Goal: Information Seeking & Learning: Check status

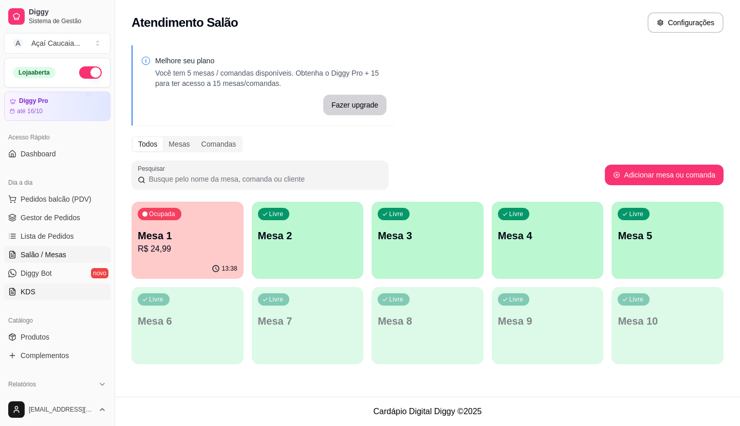
click at [53, 289] on link "KDS" at bounding box center [57, 291] width 106 height 16
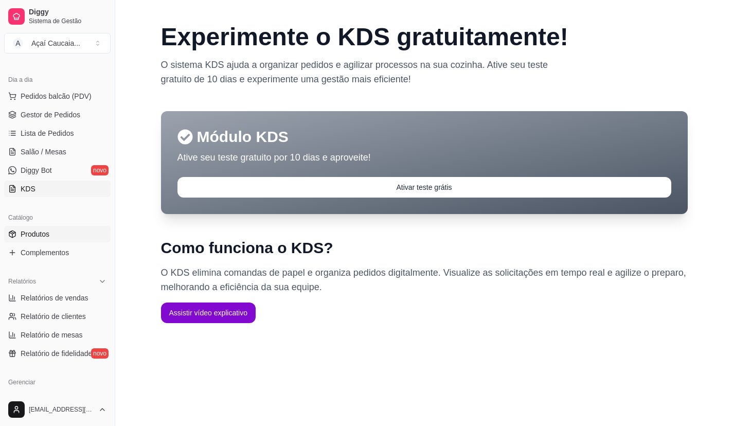
scroll to position [154, 0]
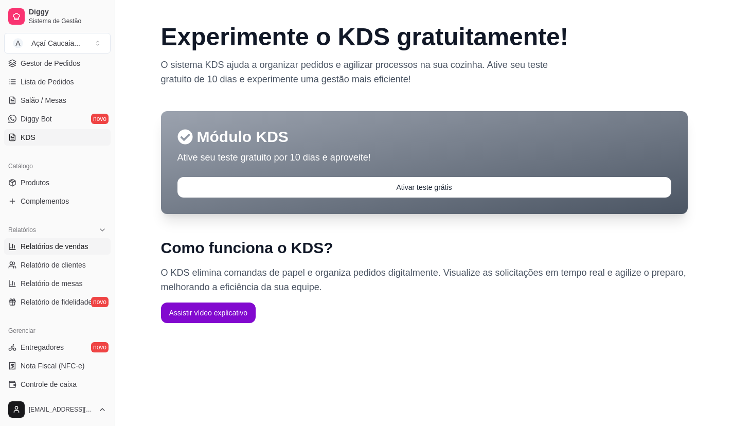
click at [80, 245] on span "Relatórios de vendas" at bounding box center [55, 246] width 68 height 10
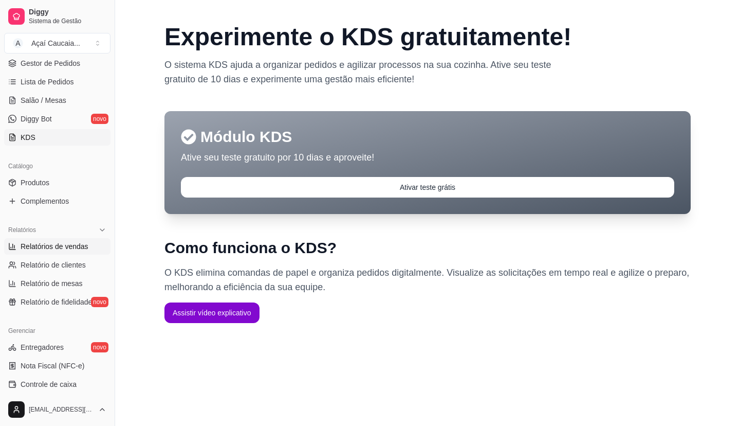
select select "ALL"
select select "0"
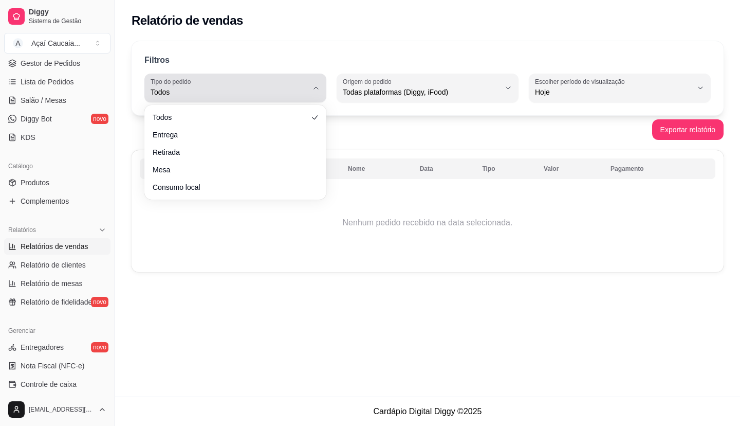
click at [304, 97] on span "Todos" at bounding box center [229, 92] width 157 height 10
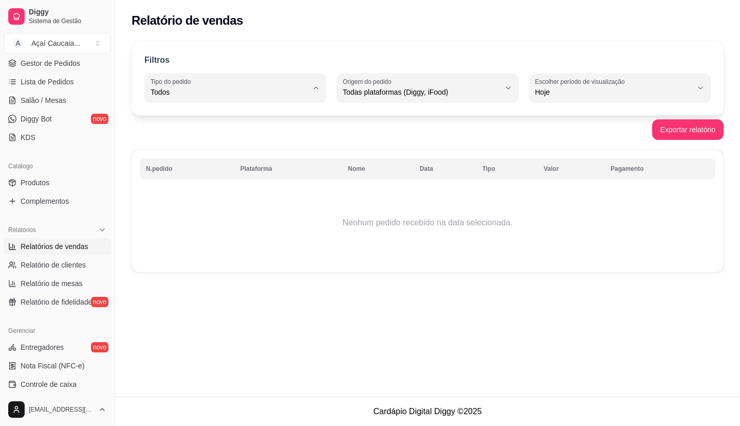
click at [267, 135] on span "Entrega" at bounding box center [230, 134] width 149 height 10
type input "DELIVERY"
select select "DELIVERY"
click at [632, 94] on span "Hoje" at bounding box center [613, 92] width 157 height 10
click at [609, 127] on li "Ontem" at bounding box center [620, 133] width 167 height 16
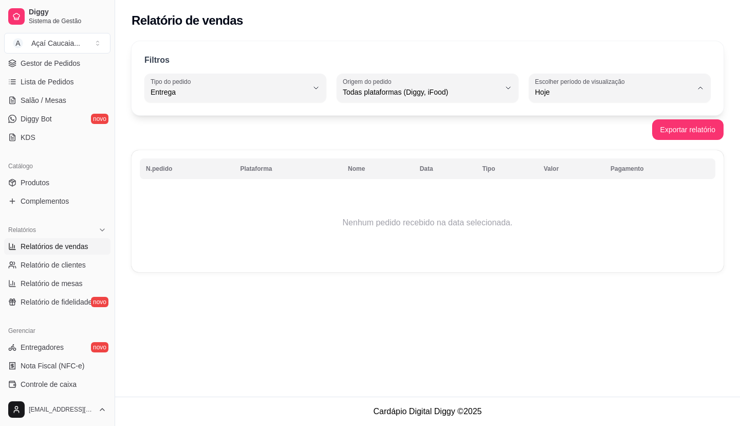
type input "1"
select select "1"
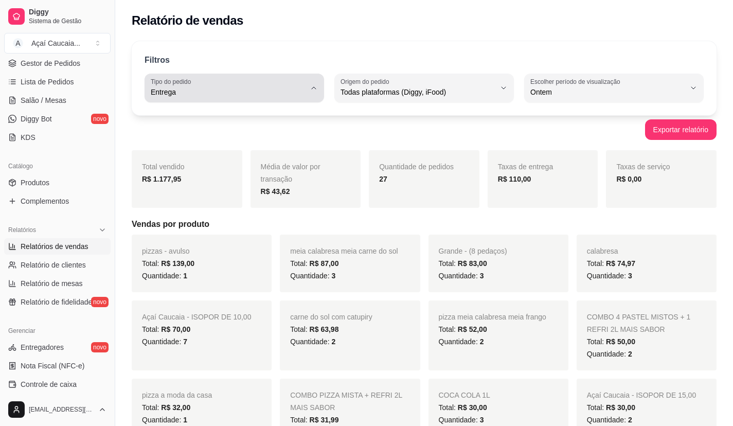
click at [320, 86] on button "Tipo do pedido Entrega" at bounding box center [233, 88] width 179 height 29
click at [301, 116] on span "Todos" at bounding box center [229, 117] width 147 height 10
type input "ALL"
select select "ALL"
